Goal: Transaction & Acquisition: Purchase product/service

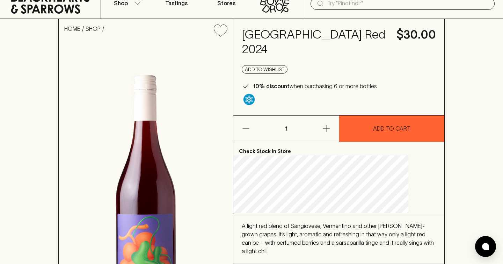
scroll to position [29, 0]
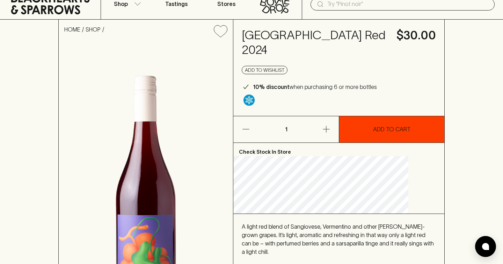
click at [357, 130] on button "ADD TO CART" at bounding box center [391, 129] width 105 height 26
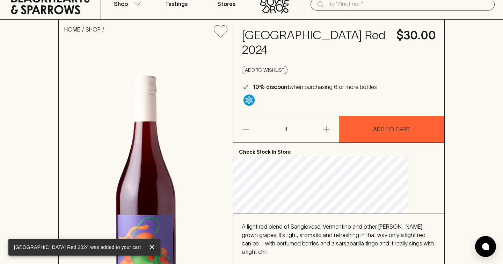
scroll to position [0, 0]
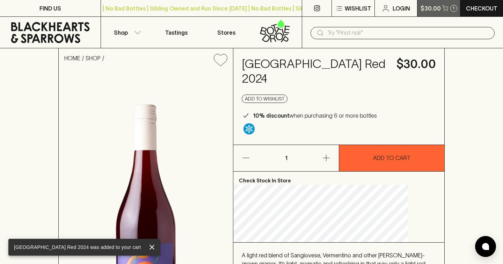
click at [457, 15] on button "$30.00 1" at bounding box center [439, 8] width 43 height 16
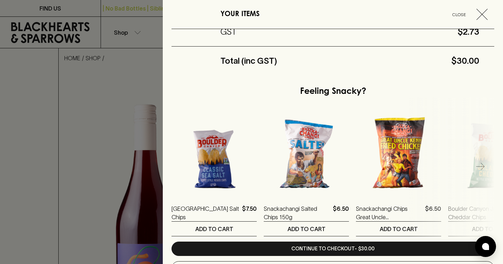
scroll to position [160, 0]
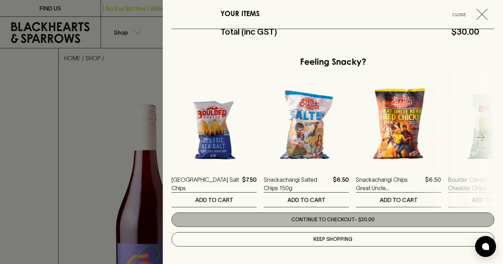
click at [276, 220] on link "Continue to checkout - $30.00" at bounding box center [333, 219] width 323 height 14
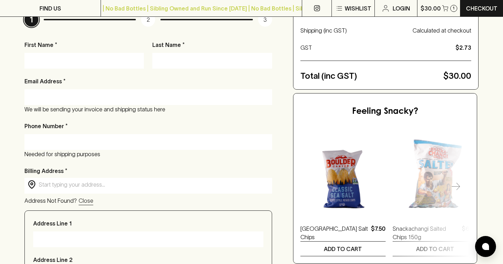
scroll to position [110, 0]
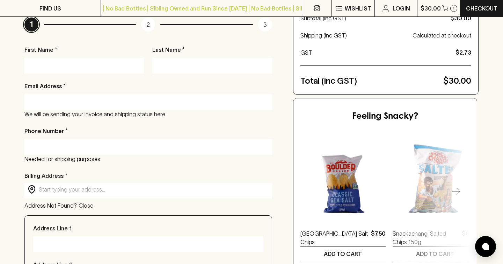
click at [88, 64] on input "First Name *" at bounding box center [84, 65] width 109 height 11
type input "[PERSON_NAME]"
type input "Tang"
type input "[EMAIL_ADDRESS][DOMAIN_NAME]"
type input "0427709393"
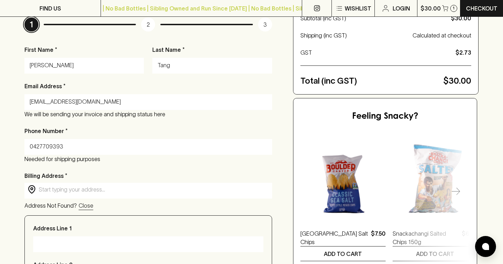
type input "[STREET_ADDRESS]"
type input "HOWRAH"
type input "7018"
type input "TAS"
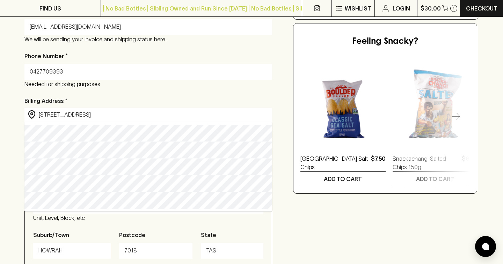
scroll to position [187, 0]
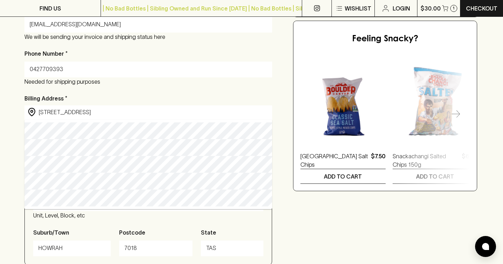
drag, startPoint x: 86, startPoint y: 114, endPoint x: 24, endPoint y: 108, distance: 61.5
click at [24, 108] on div "​ [STREET_ADDRESS] ​" at bounding box center [148, 112] width 248 height 14
type input "u"
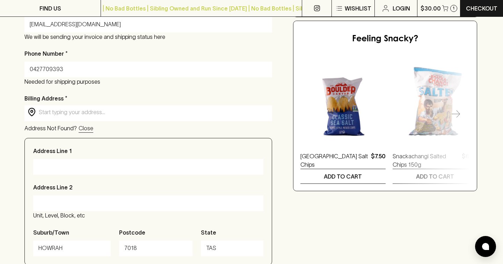
click at [66, 115] on input "text" at bounding box center [154, 112] width 230 height 8
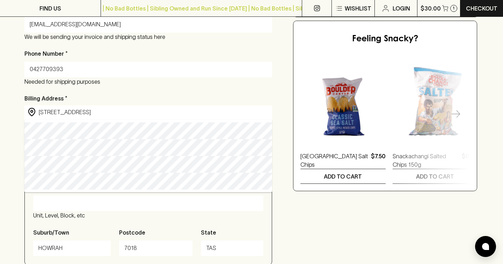
type input "[STREET_ADDRESS]"
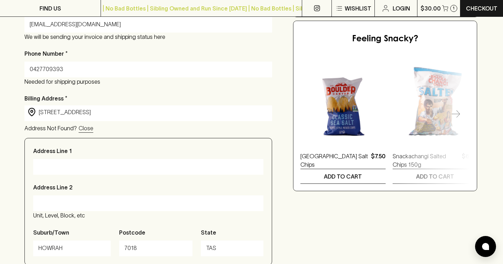
type input "[STREET_ADDRESS]"
type input "Howrah"
type input "[GEOGRAPHIC_DATA]"
type input "[STREET_ADDRESS]"
drag, startPoint x: 86, startPoint y: 167, endPoint x: 11, endPoint y: 163, distance: 74.9
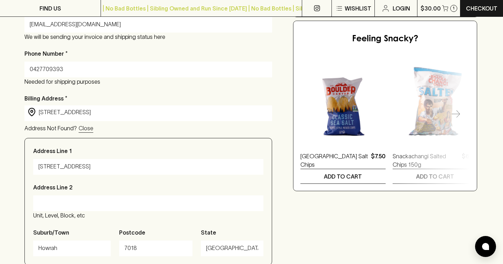
click at [11, 163] on div "Checkout Already have an account? Login for a faster checkout PERSONAL DETAILS …" at bounding box center [251, 138] width 503 height 554
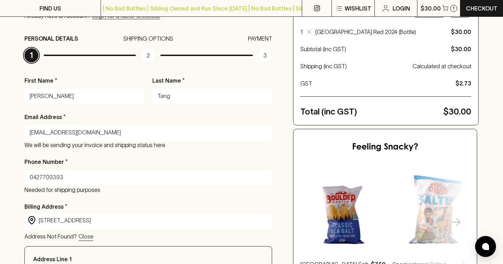
scroll to position [79, 0]
click at [67, 174] on input "0427709393" at bounding box center [148, 177] width 237 height 11
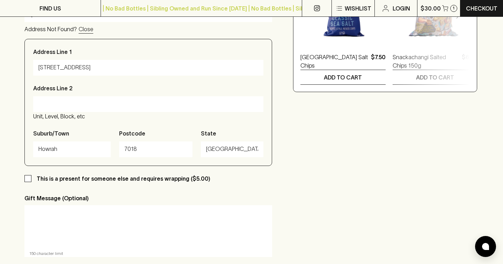
scroll to position [294, 0]
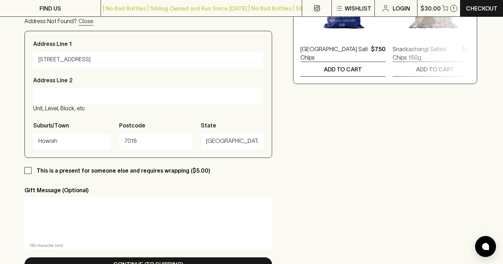
click at [66, 175] on div "This is a present for someone else and requires wrapping ($5.00) Gift Message (…" at bounding box center [148, 207] width 248 height 83
click at [64, 171] on p "This is a present for someone else and requires wrapping ($5.00)" at bounding box center [124, 170] width 174 height 8
click at [31, 171] on input "This is a present for someone else and requires wrapping ($5.00)" at bounding box center [27, 170] width 7 height 7
checkbox input "true"
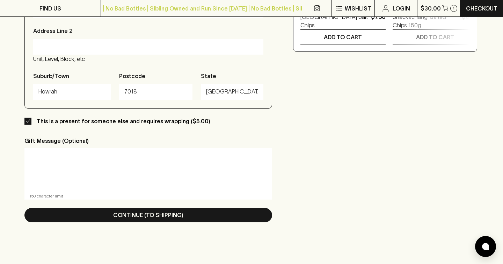
scroll to position [382, 0]
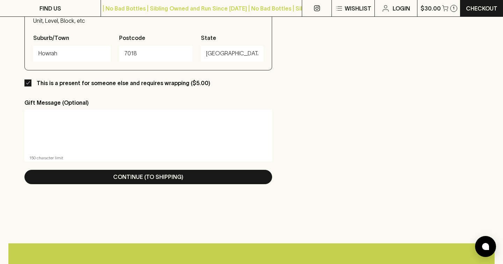
click at [78, 146] on textarea at bounding box center [148, 131] width 238 height 32
type textarea "h"
type textarea "Happy Birthday [PERSON_NAME]!! I love you lots!!"
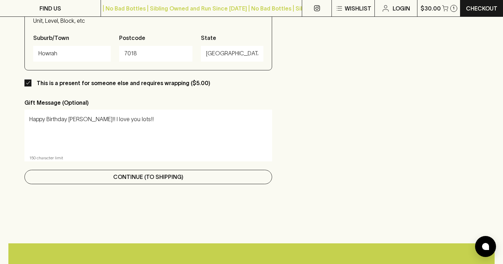
click at [153, 178] on p "Continue (To Shipping)" at bounding box center [148, 176] width 70 height 8
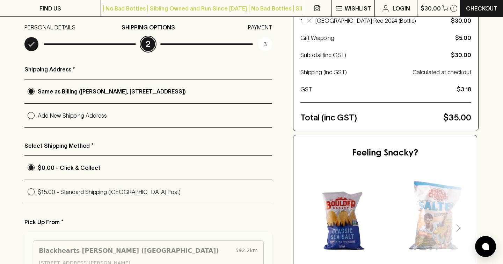
scroll to position [91, 0]
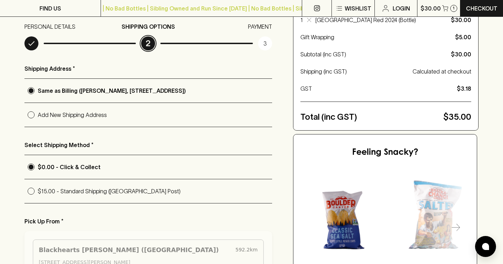
click at [112, 116] on p "Add New Shipping Address" at bounding box center [155, 114] width 235 height 8
click at [38, 116] on input "Add New Shipping Address" at bounding box center [30, 114] width 13 height 13
radio input "true"
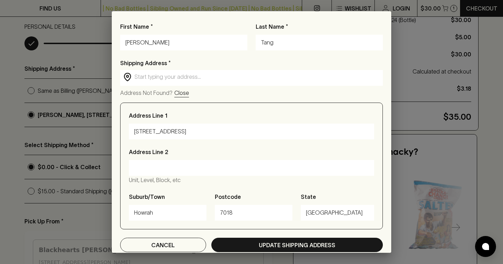
click at [174, 131] on input "[STREET_ADDRESS]" at bounding box center [251, 131] width 235 height 11
click at [172, 75] on input "text" at bounding box center [257, 77] width 245 height 8
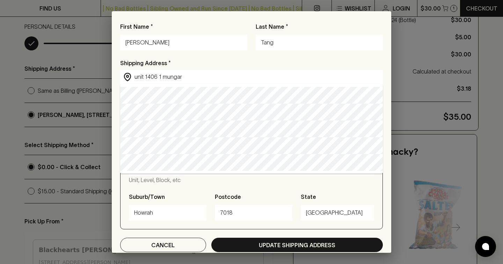
type input "unit [STREET_ADDRESS]"
type input "Maroochydore"
type input "4558"
type input "[GEOGRAPHIC_DATA]"
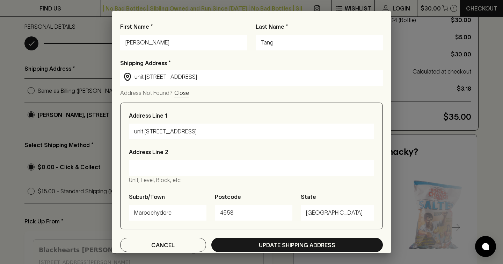
scroll to position [6, 0]
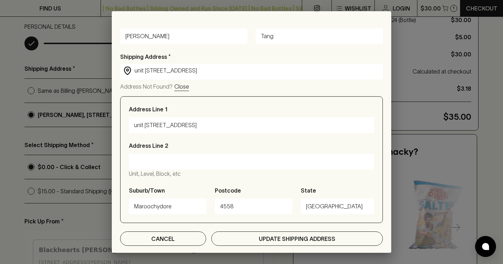
type input "unit [STREET_ADDRESS]"
click at [236, 232] on button "Update Shipping Address" at bounding box center [298, 238] width 172 height 14
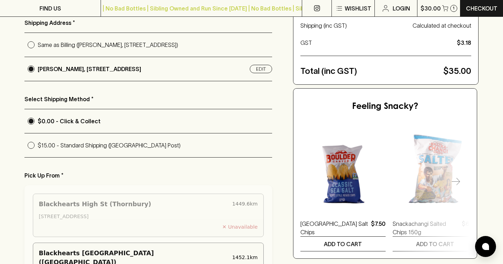
scroll to position [138, 0]
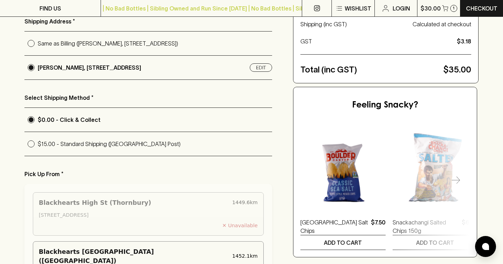
click at [113, 146] on p "$15.00 - Standard Shipping ([GEOGRAPHIC_DATA] Post)" at bounding box center [155, 143] width 235 height 8
click at [38, 146] on input "$15.00 - Standard Shipping ([GEOGRAPHIC_DATA] Post)" at bounding box center [30, 143] width 13 height 13
radio input "true"
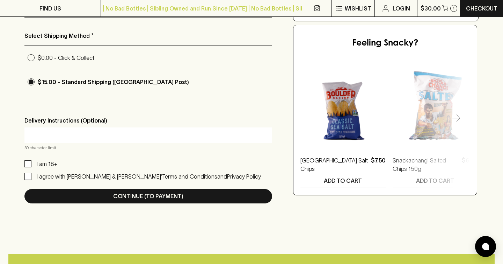
scroll to position [201, 0]
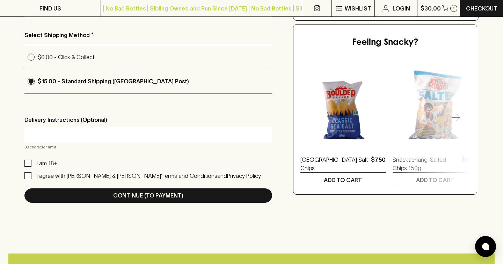
click at [65, 137] on input "text" at bounding box center [148, 134] width 237 height 11
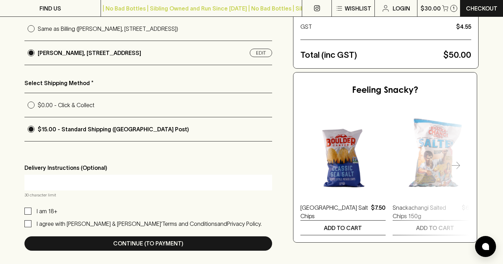
scroll to position [154, 0]
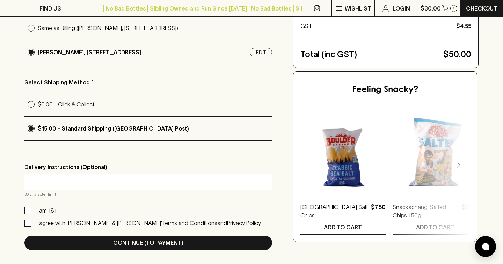
click at [55, 169] on p "Delivery Instructions (Optional)" at bounding box center [148, 167] width 248 height 8
click at [58, 175] on div at bounding box center [148, 182] width 248 height 16
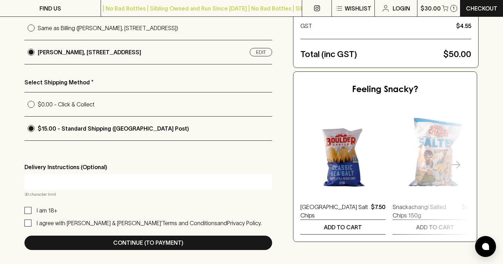
click at [58, 175] on div at bounding box center [148, 182] width 248 height 16
click at [40, 199] on div "Shipping Address * Same as Billing ([PERSON_NAME], [STREET_ADDRESS][PERSON_NAME…" at bounding box center [148, 126] width 248 height 248
click at [41, 208] on p "I am 18+" at bounding box center [47, 210] width 21 height 8
click at [31, 208] on input "I am 18+" at bounding box center [27, 210] width 7 height 7
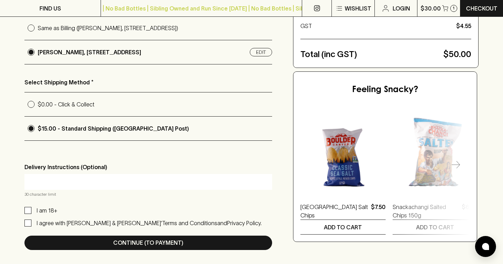
checkbox input "true"
click at [44, 225] on p "I agree with [PERSON_NAME] & [PERSON_NAME]’" at bounding box center [100, 223] width 126 height 6
click at [31, 225] on input "I agree with [PERSON_NAME] & [PERSON_NAME]’ Terms and Conditions and Privacy Po…" at bounding box center [27, 222] width 7 height 7
checkbox input "true"
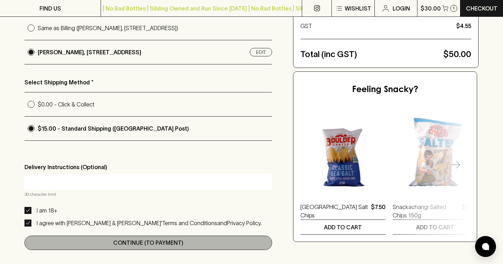
click at [66, 238] on button "Continue (To Payment)" at bounding box center [148, 242] width 248 height 14
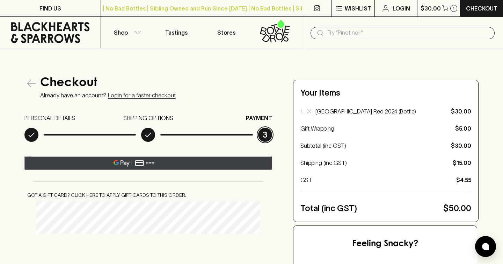
click at [101, 167] on div "@import url(//[DOMAIN_NAME][URL]) ••••••" at bounding box center [148, 163] width 248 height 14
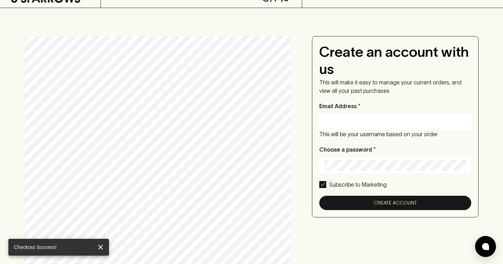
scroll to position [38, 0]
